Goal: Task Accomplishment & Management: Manage account settings

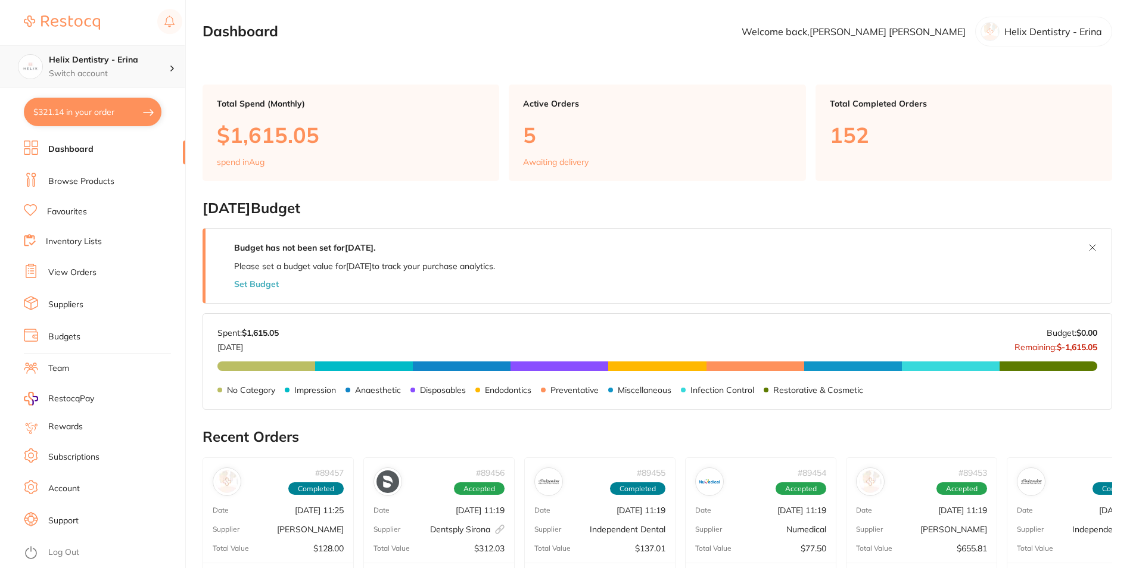
click at [102, 68] on p "Switch account" at bounding box center [109, 74] width 120 height 12
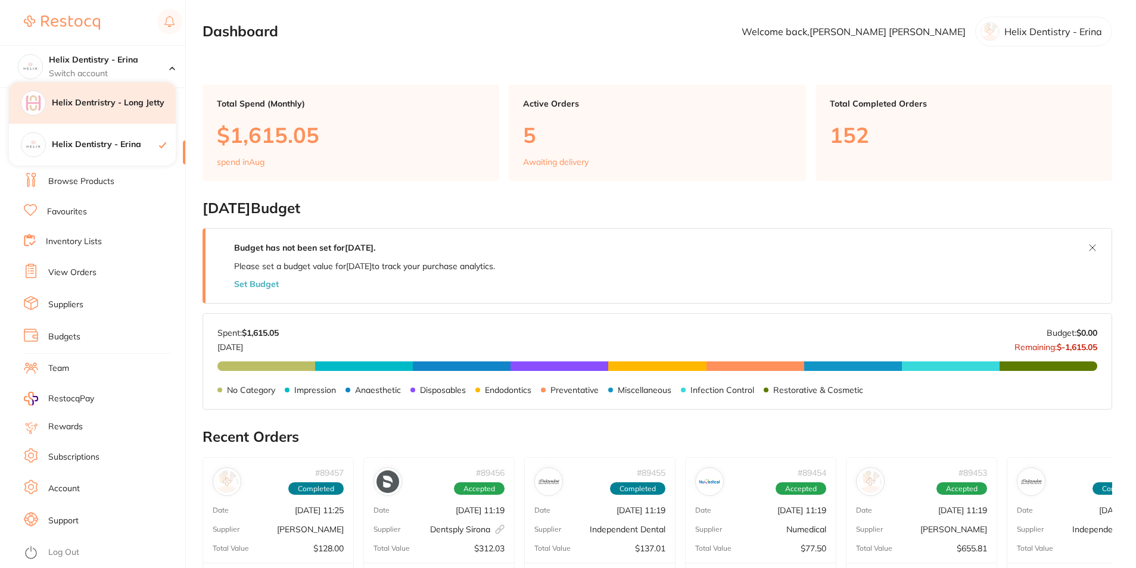
click at [110, 107] on h4 "Helix Dentristry - Long Jetty" at bounding box center [114, 103] width 124 height 12
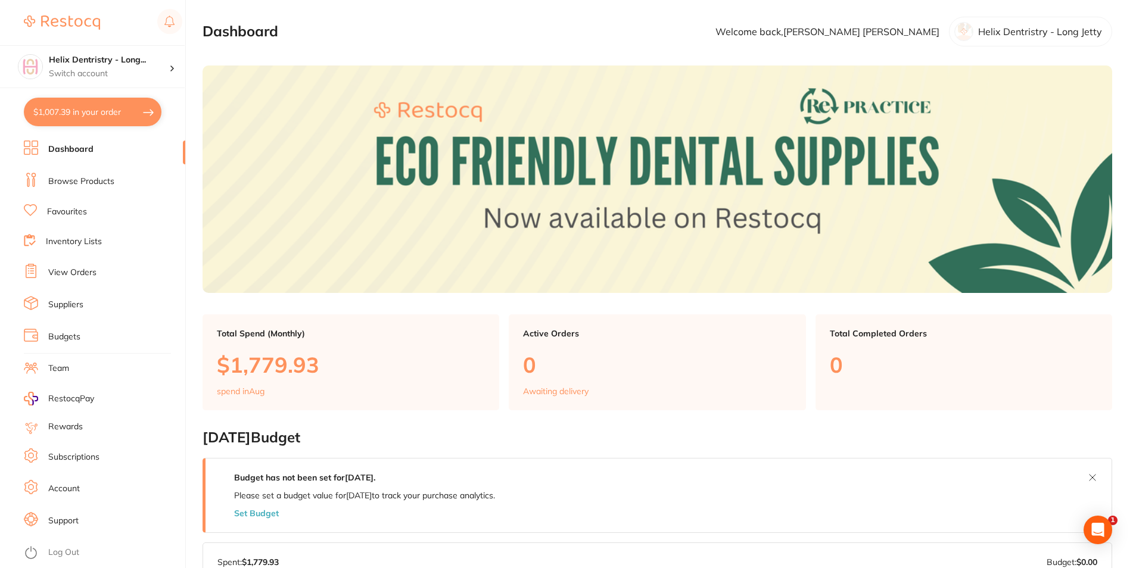
click at [97, 104] on button "$1,007.39 in your order" at bounding box center [93, 112] width 138 height 29
checkbox input "true"
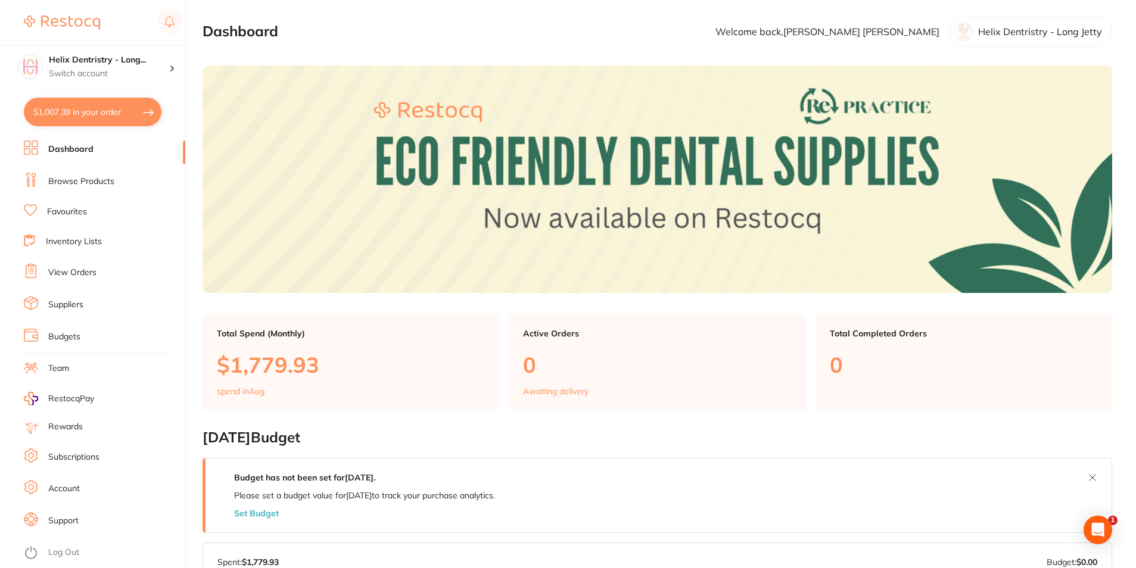
checkbox input "true"
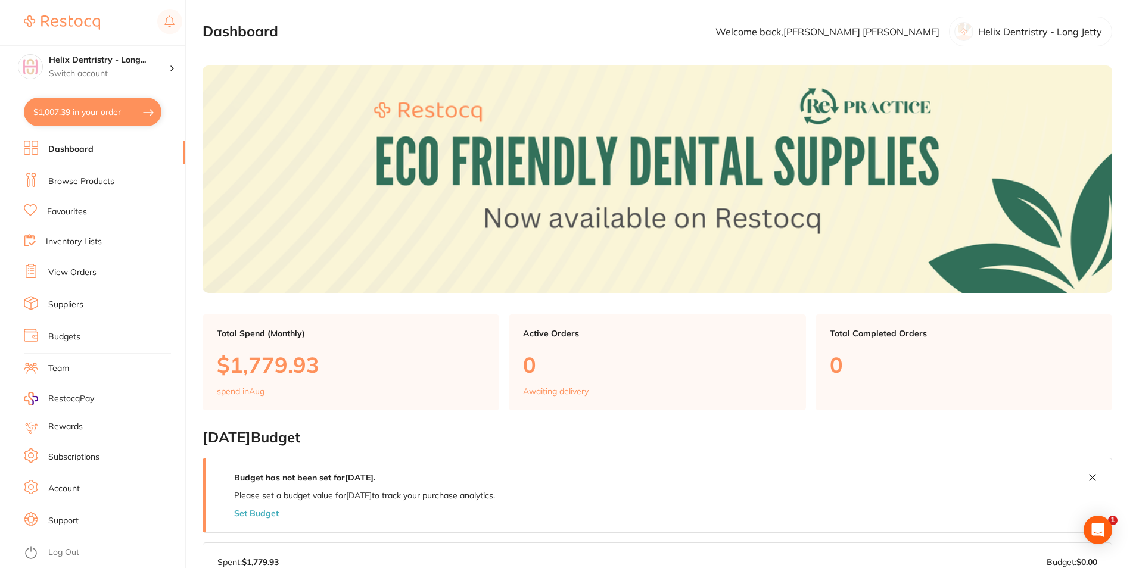
checkbox input "true"
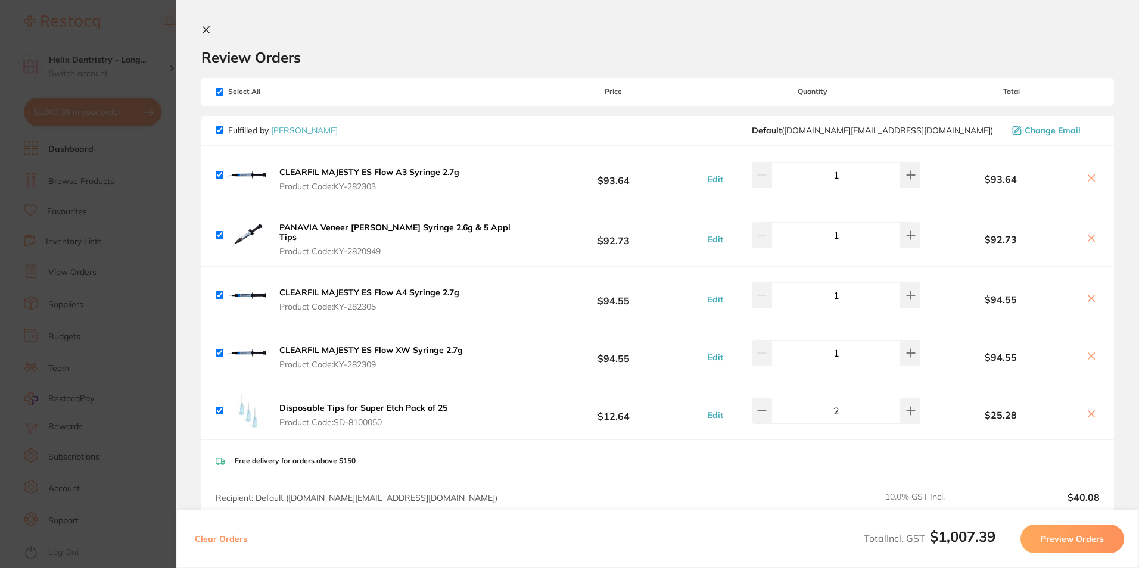
click at [210, 27] on icon at bounding box center [206, 30] width 10 height 10
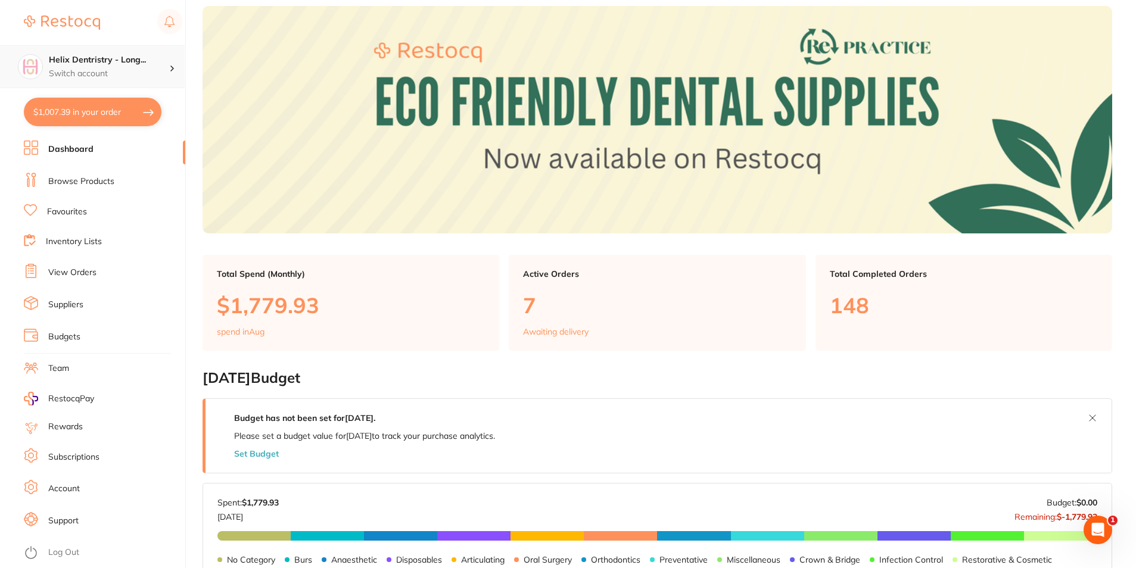
click at [142, 74] on p "Switch account" at bounding box center [109, 74] width 120 height 12
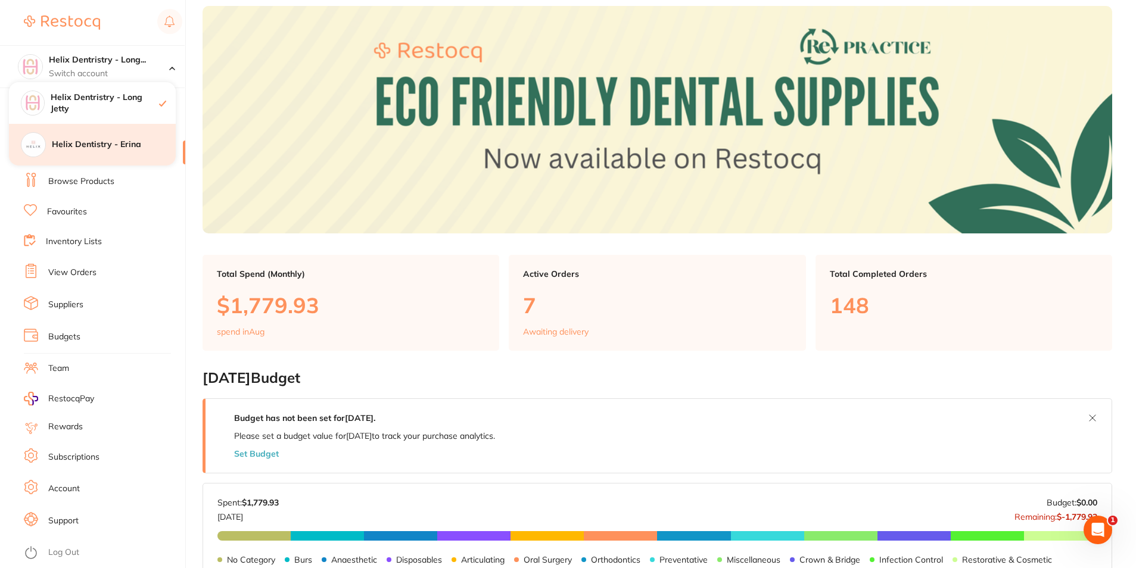
click at [113, 151] on div "Helix Dentistry - Erina" at bounding box center [92, 145] width 167 height 42
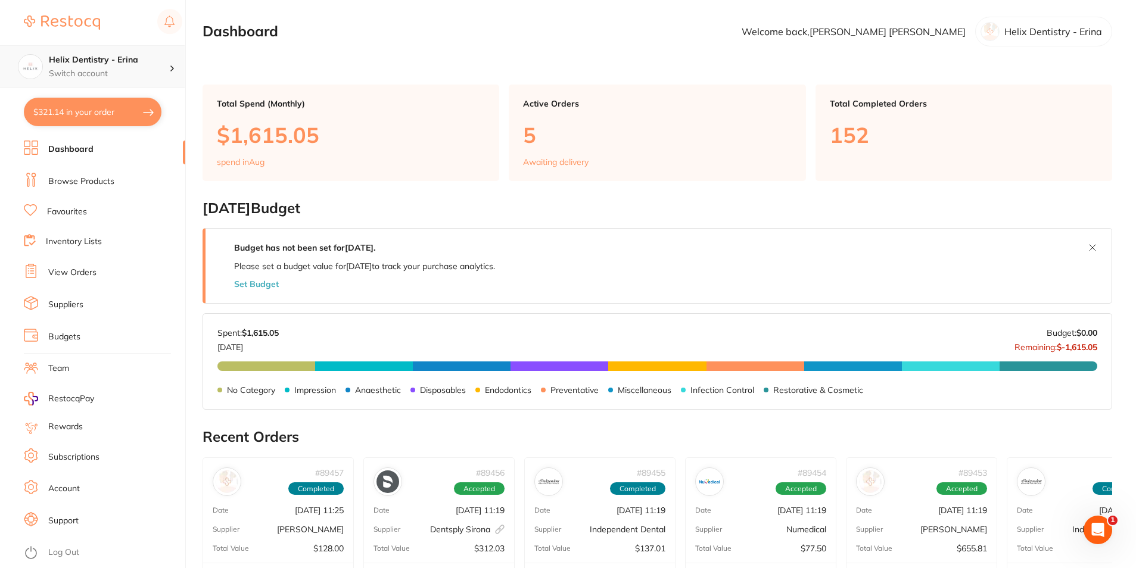
click at [124, 71] on p "Switch account" at bounding box center [109, 74] width 120 height 12
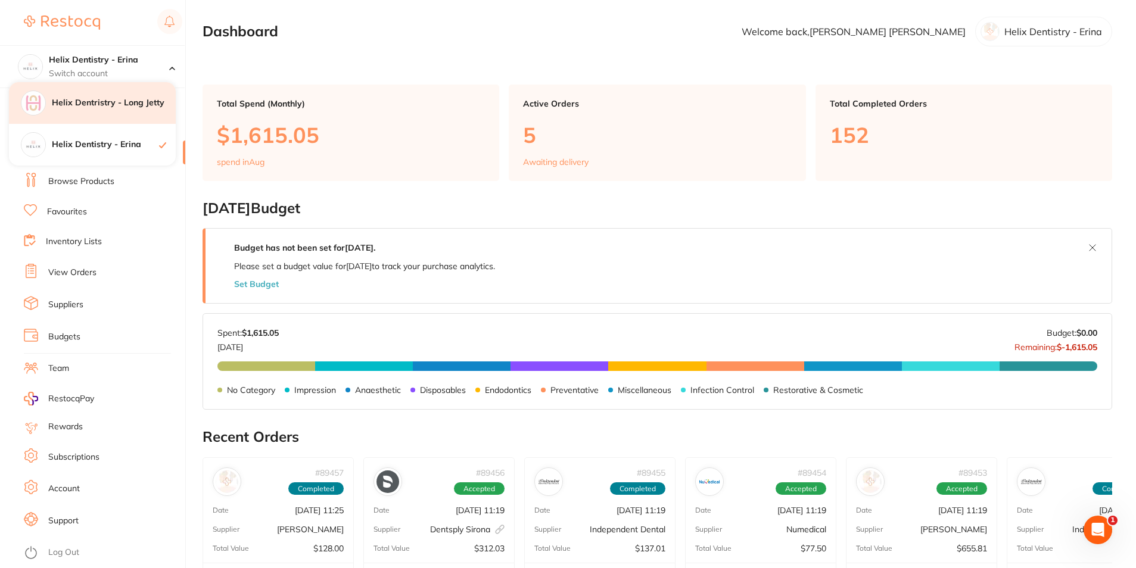
click at [135, 96] on div "Helix Dentristry - Long Jetty" at bounding box center [92, 103] width 167 height 42
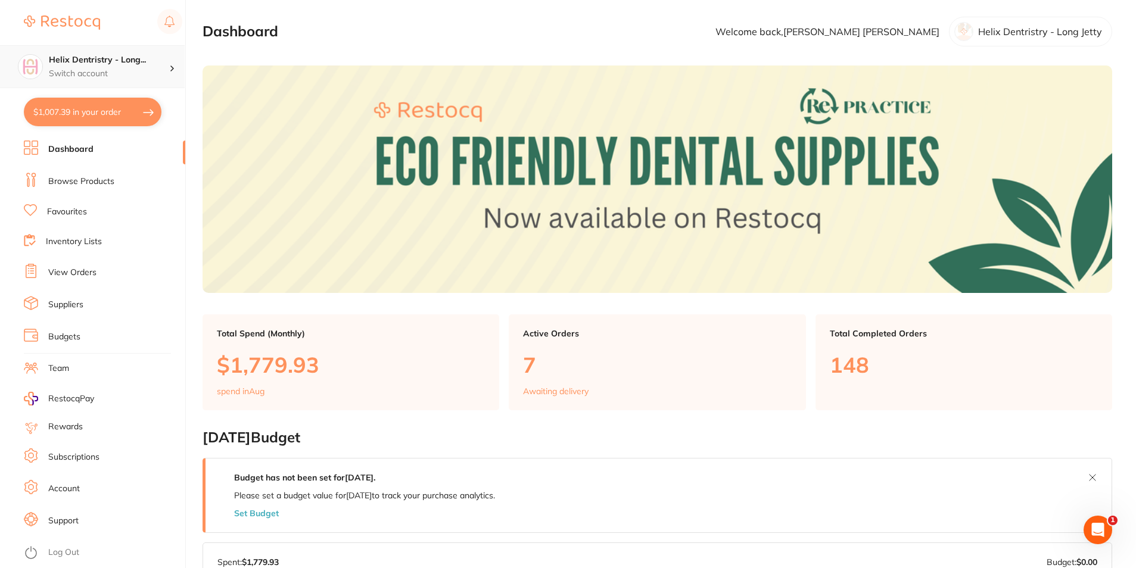
click at [126, 58] on h4 "Helix Dentristry - Long..." at bounding box center [109, 60] width 120 height 12
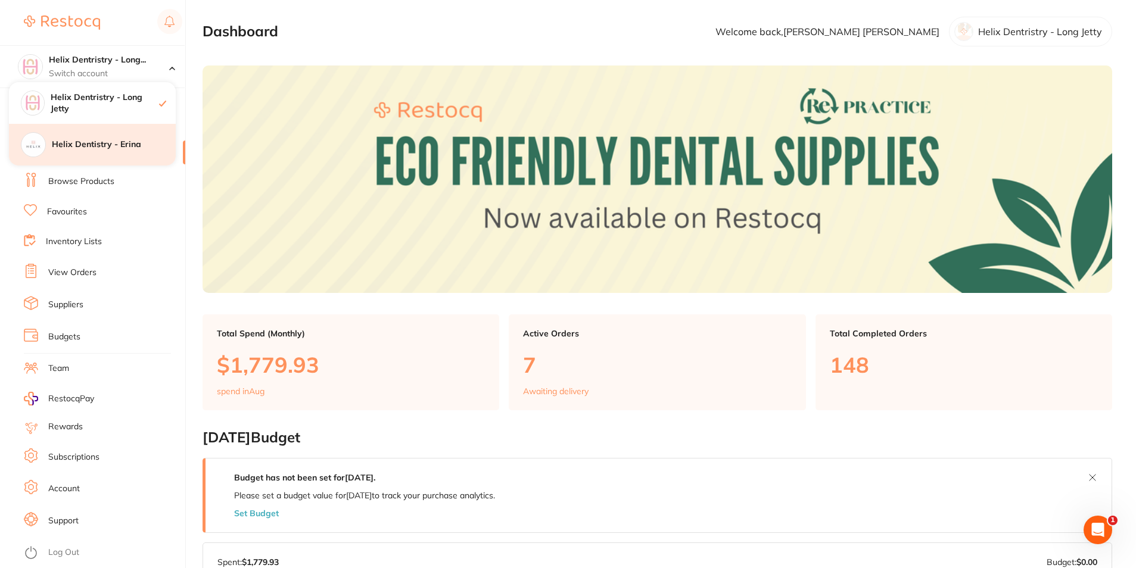
click at [142, 146] on h4 "Helix Dentistry - Erina" at bounding box center [114, 145] width 124 height 12
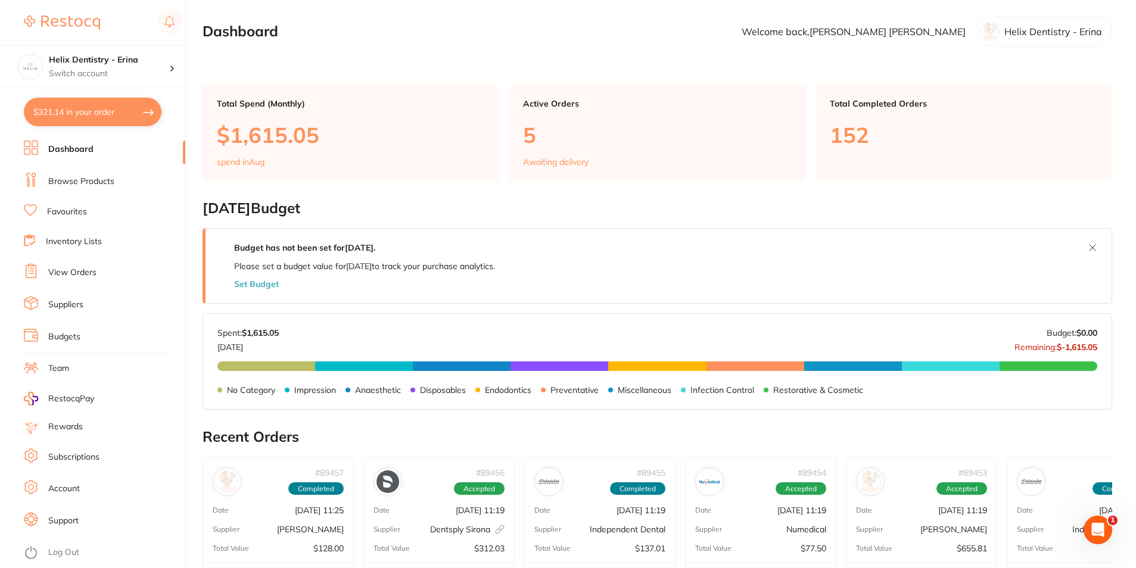
drag, startPoint x: 120, startPoint y: 74, endPoint x: 123, endPoint y: 83, distance: 9.8
click at [120, 74] on p "Switch account" at bounding box center [109, 74] width 120 height 12
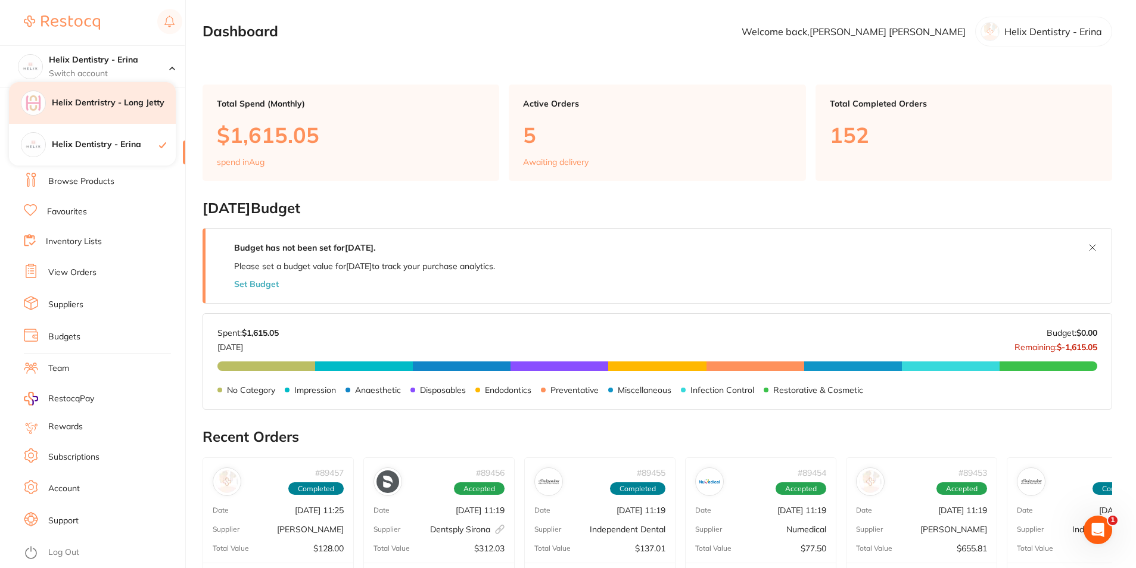
click at [119, 116] on div "Helix Dentristry - Long Jetty" at bounding box center [92, 103] width 167 height 42
checkbox input "true"
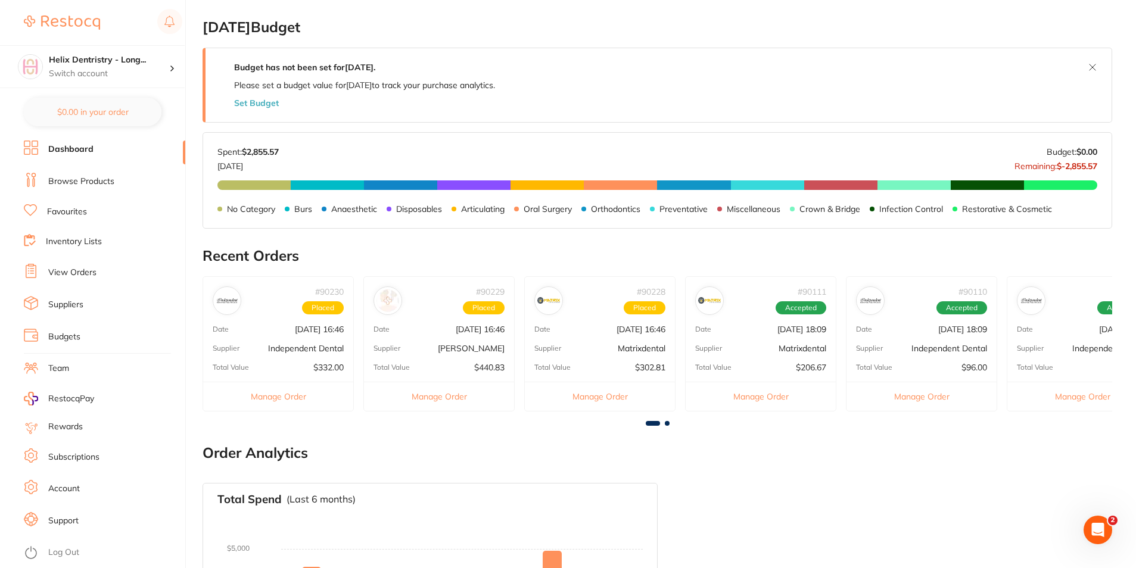
scroll to position [417, 0]
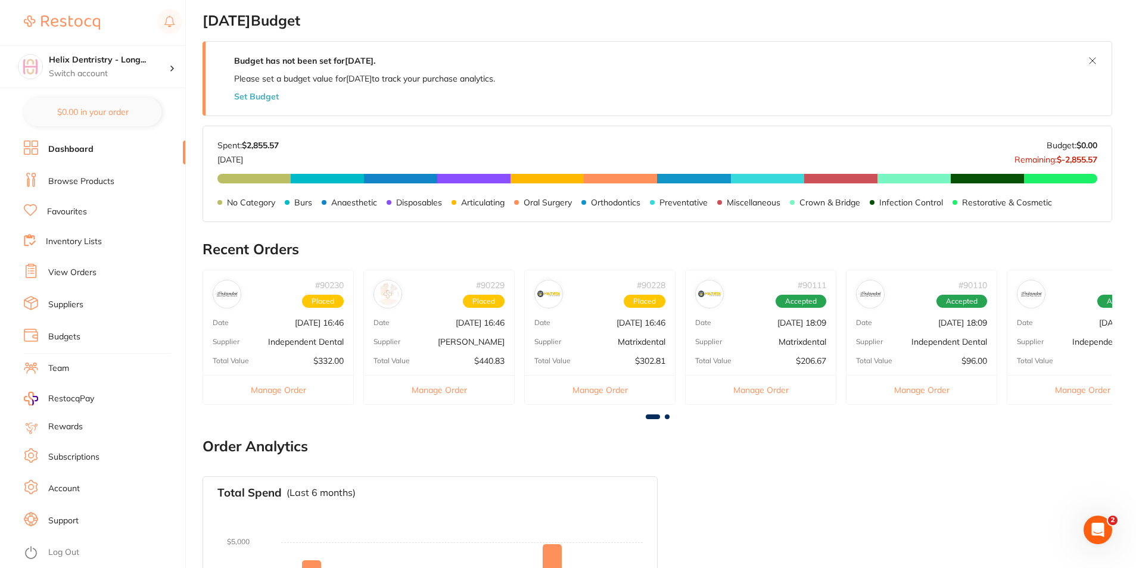
click at [85, 182] on link "Browse Products" at bounding box center [81, 182] width 66 height 12
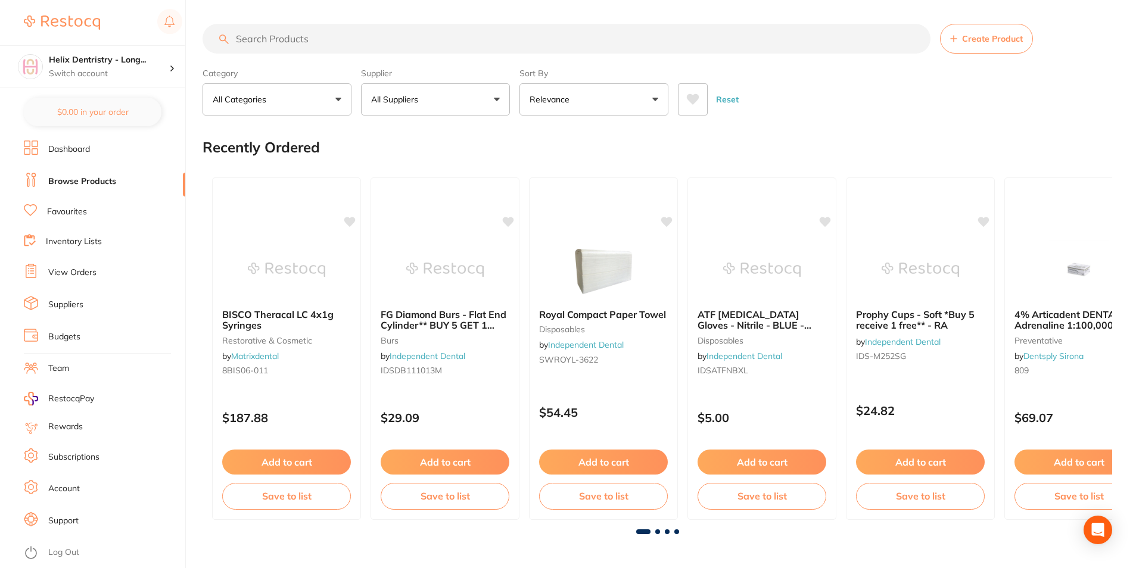
click at [71, 273] on link "View Orders" at bounding box center [72, 273] width 48 height 12
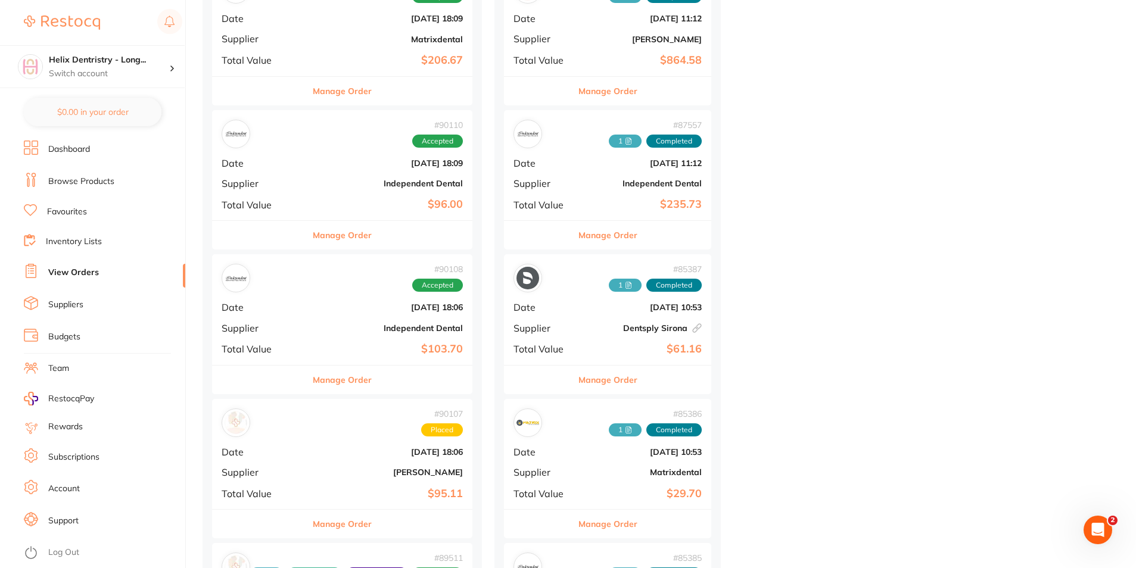
scroll to position [655, 0]
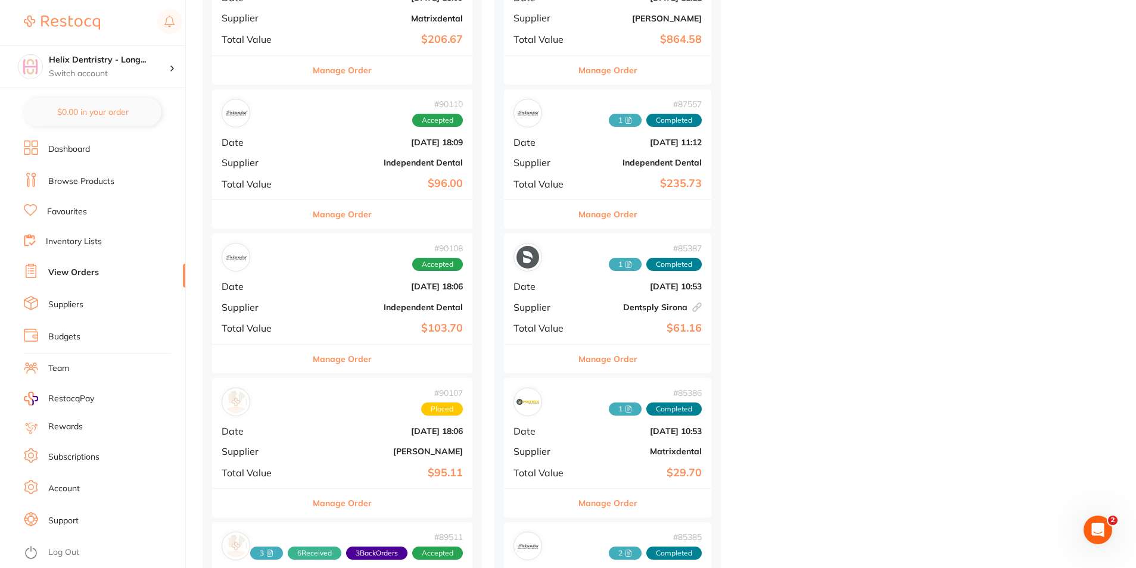
click at [306, 418] on div "# 90107 Placed Date Aug 12 2025, 18:06 Supplier Henry Schein Halas Total Value …" at bounding box center [342, 433] width 260 height 110
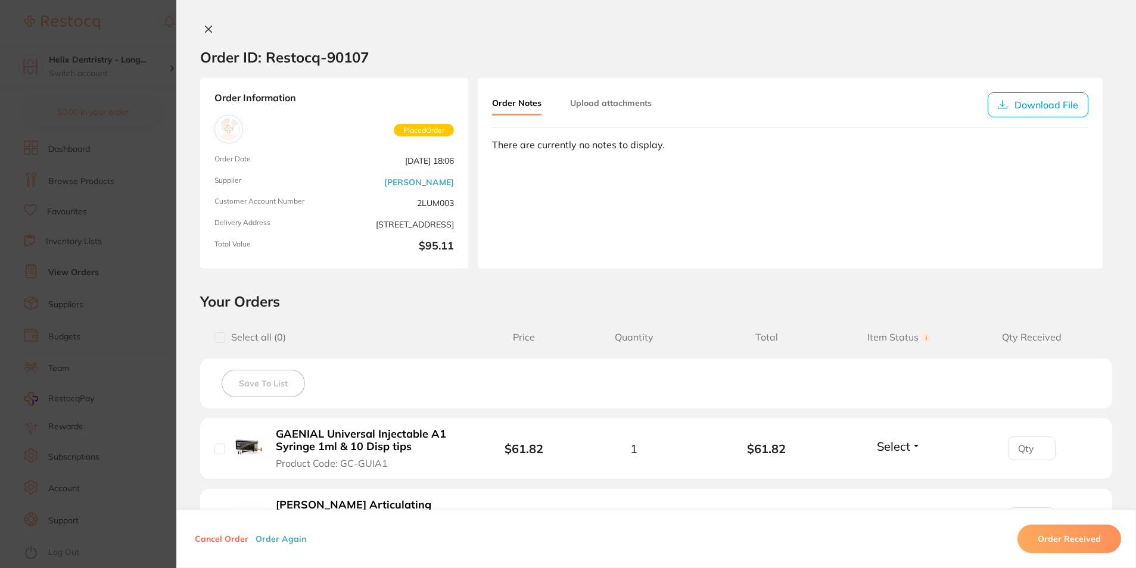
click at [213, 32] on button at bounding box center [208, 30] width 17 height 13
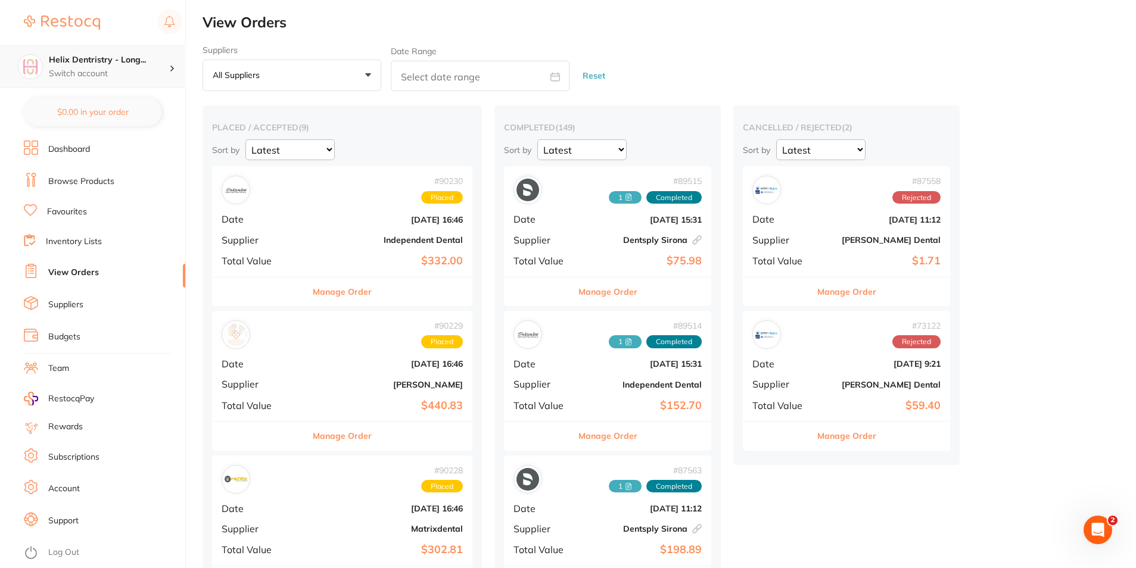
click at [168, 68] on p "Switch account" at bounding box center [109, 74] width 120 height 12
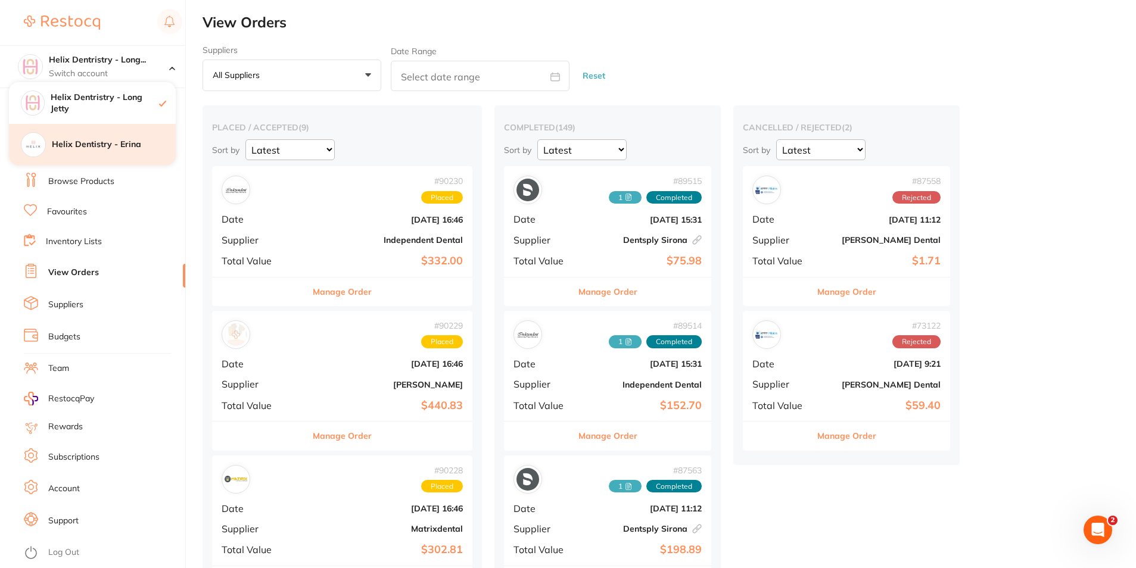
click at [142, 136] on div "Helix Dentistry - Erina" at bounding box center [92, 145] width 167 height 42
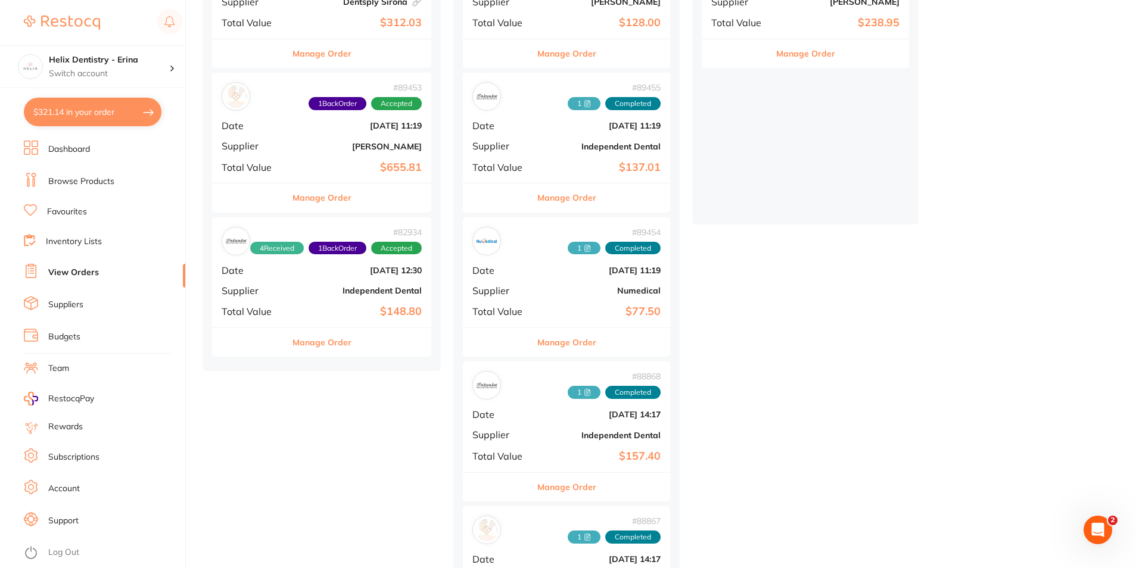
click at [319, 148] on b "[PERSON_NAME]" at bounding box center [358, 147] width 127 height 10
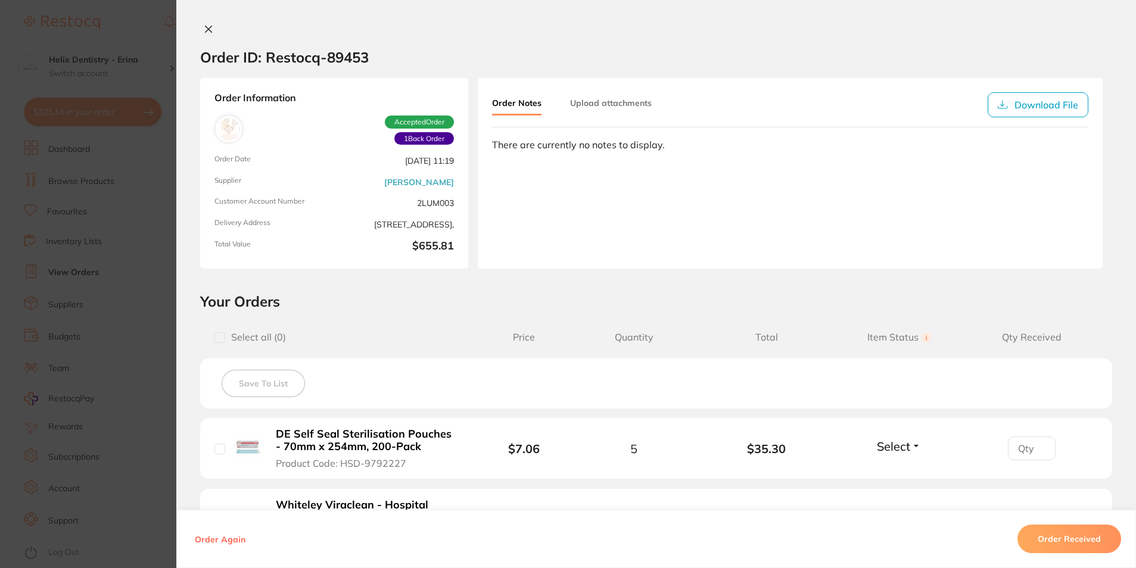
click at [209, 27] on icon at bounding box center [209, 29] width 10 height 10
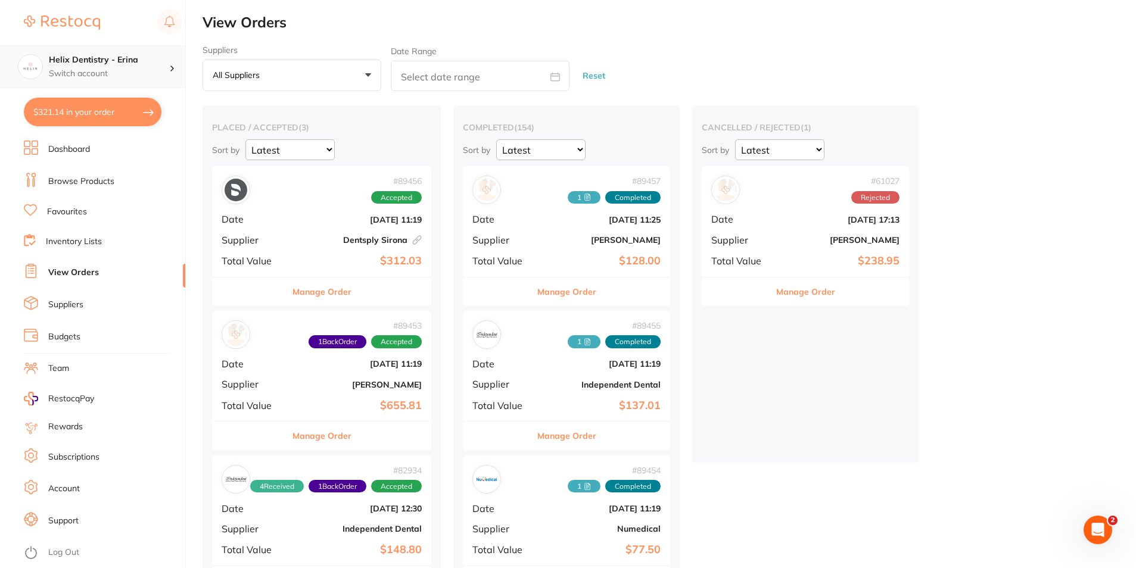
click at [111, 68] on p "Switch account" at bounding box center [109, 74] width 120 height 12
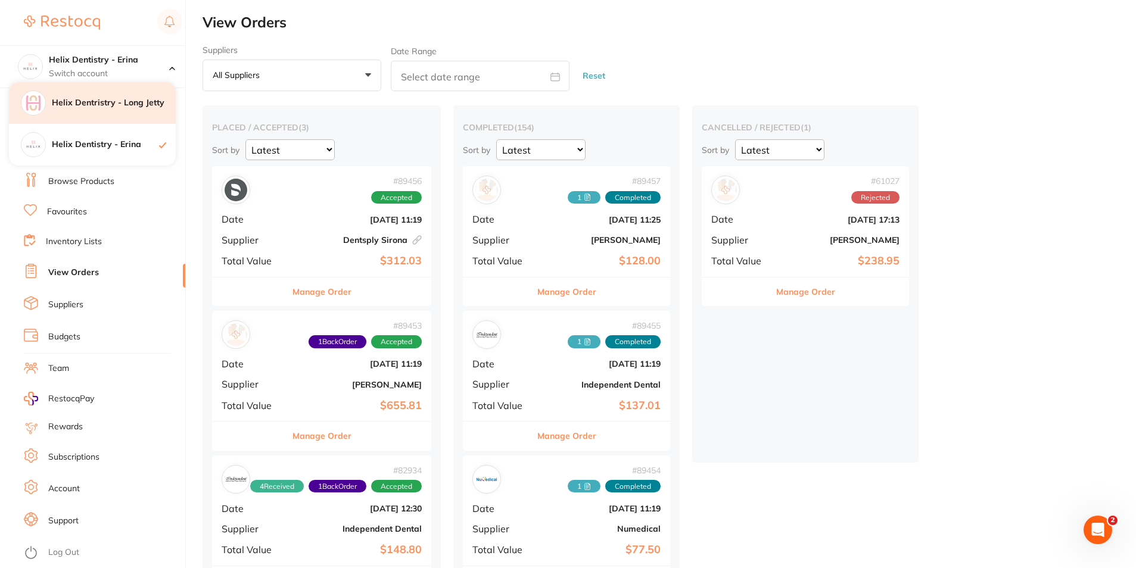
click at [145, 98] on h4 "Helix Dentristry - Long Jetty" at bounding box center [114, 103] width 124 height 12
